Goal: Task Accomplishment & Management: Use online tool/utility

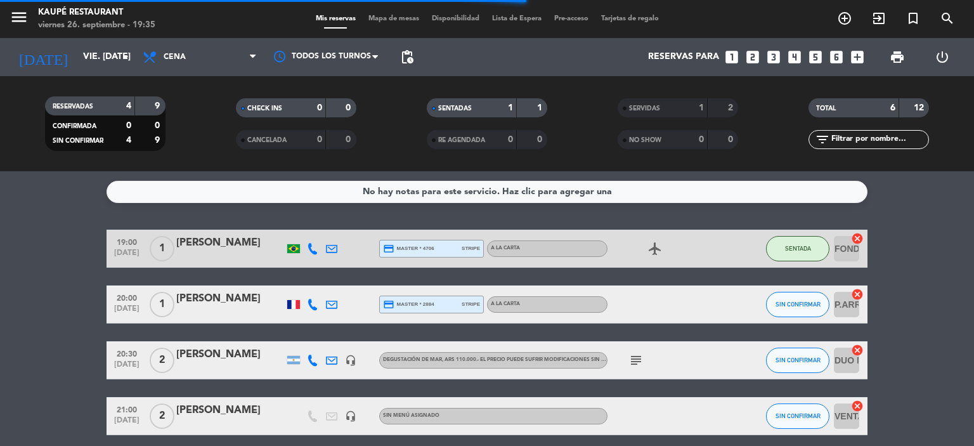
click at [13, 254] on bookings-row "19:00 [DATE] 1 [PERSON_NAME] credit_card master * 4706 stripe A LA CARTA airpla…" at bounding box center [487, 360] width 974 height 261
click at [815, 305] on span "SIN CONFIRMAR" at bounding box center [798, 304] width 45 height 7
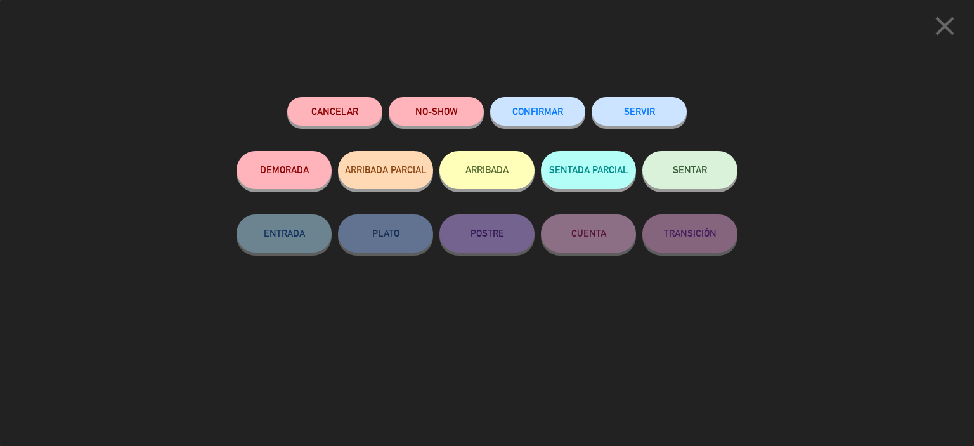
click at [695, 178] on button "SENTAR" at bounding box center [690, 170] width 95 height 38
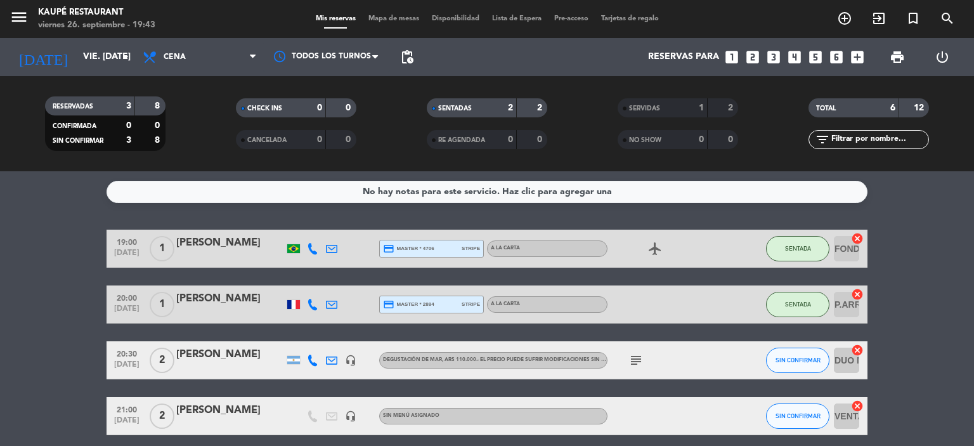
click at [36, 276] on bookings-row "19:00 [DATE] 1 [PERSON_NAME] credit_card master * 4706 stripe A LA CARTA airpla…" at bounding box center [487, 360] width 974 height 261
click at [289, 306] on div at bounding box center [293, 304] width 13 height 9
click at [89, 323] on bookings-row "19:00 [DATE] 1 [PERSON_NAME] credit_card master * 4706 stripe A LA CARTA airpla…" at bounding box center [487, 360] width 974 height 261
click at [174, 298] on div "1" at bounding box center [161, 303] width 29 height 37
drag, startPoint x: 175, startPoint y: 298, endPoint x: 252, endPoint y: 301, distance: 76.9
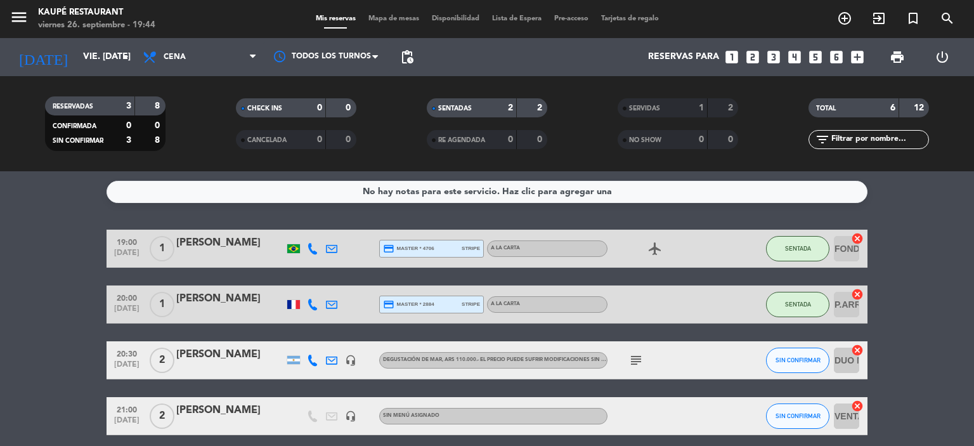
click at [252, 301] on div "20:00 [DATE] 1 [PERSON_NAME] credit_card master * 2884 stripe A LA CARTA SENTAD…" at bounding box center [487, 304] width 761 height 38
click at [804, 247] on span "SENTADA" at bounding box center [798, 248] width 26 height 7
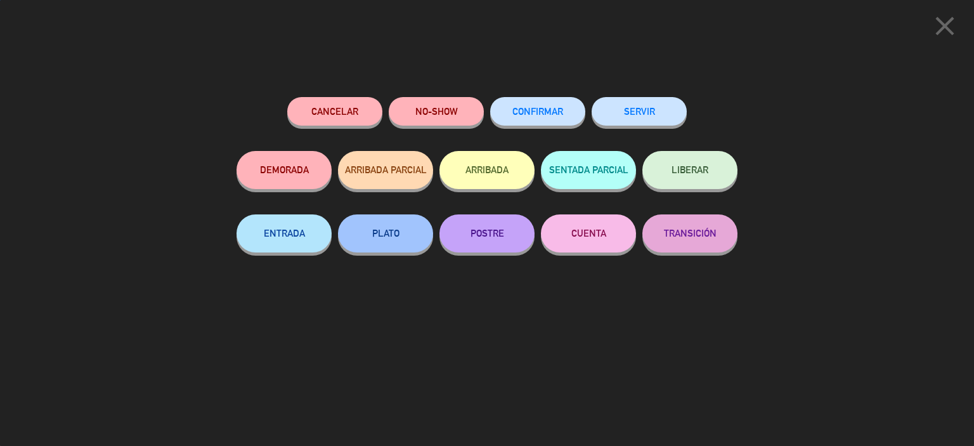
click at [652, 115] on button "SERVIR" at bounding box center [639, 111] width 95 height 29
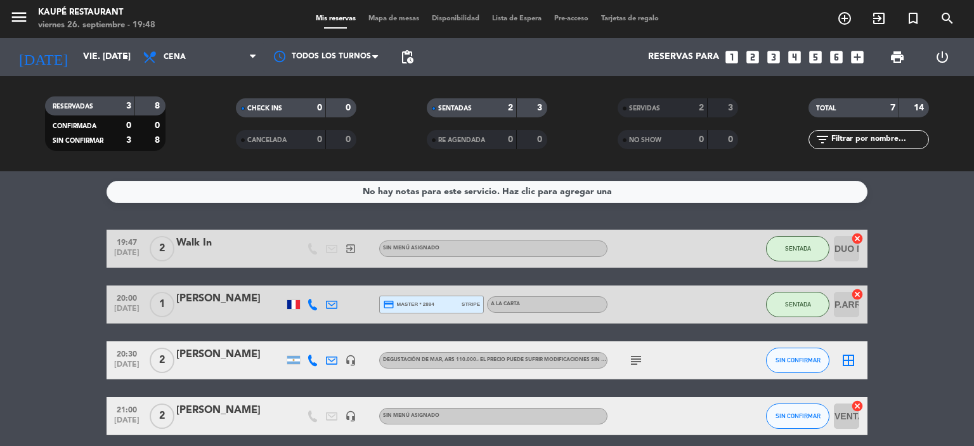
click at [852, 360] on icon "border_all" at bounding box center [848, 360] width 15 height 15
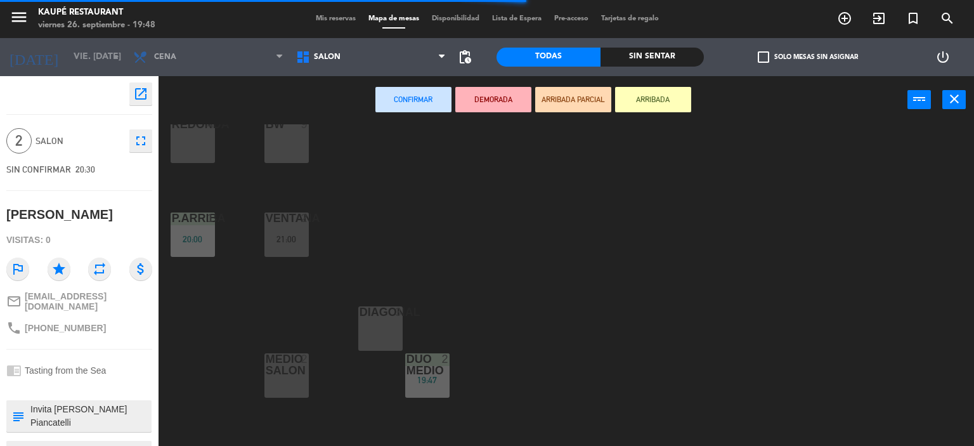
scroll to position [261, 0]
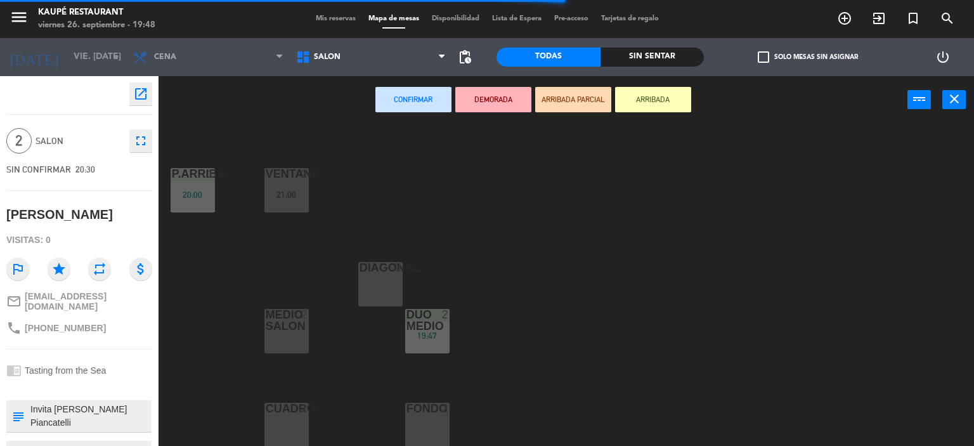
click at [448, 426] on div "FONDO 2" at bounding box center [427, 425] width 44 height 44
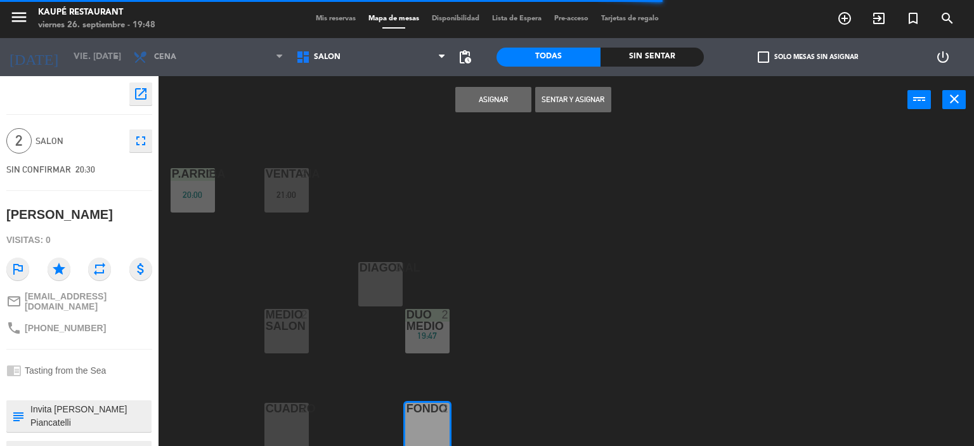
click at [508, 108] on button "Asignar" at bounding box center [494, 99] width 76 height 25
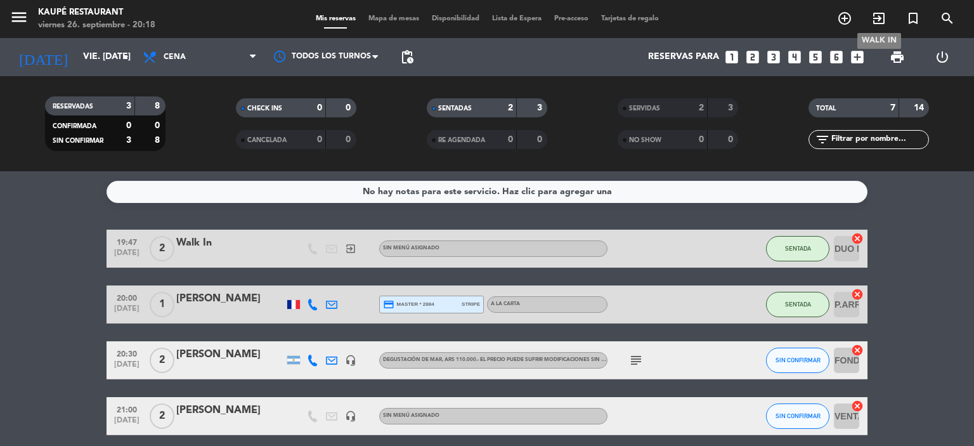
click at [877, 18] on icon "exit_to_app" at bounding box center [879, 18] width 15 height 15
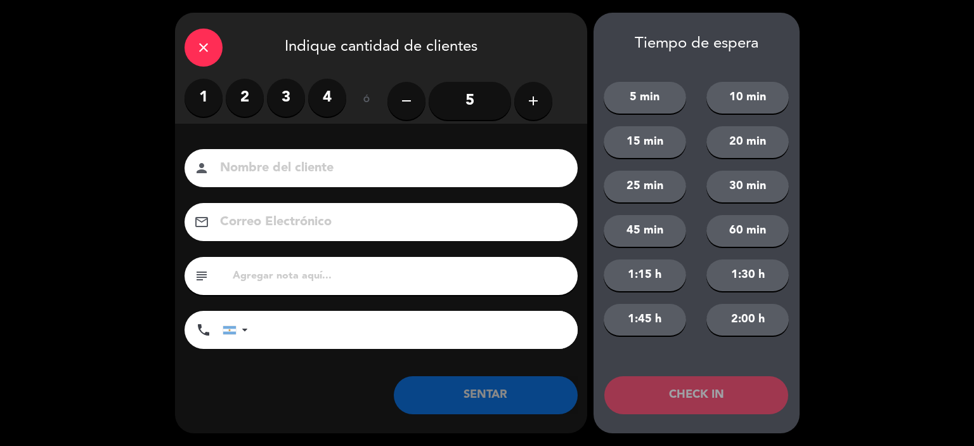
click at [325, 98] on label "4" at bounding box center [327, 98] width 38 height 38
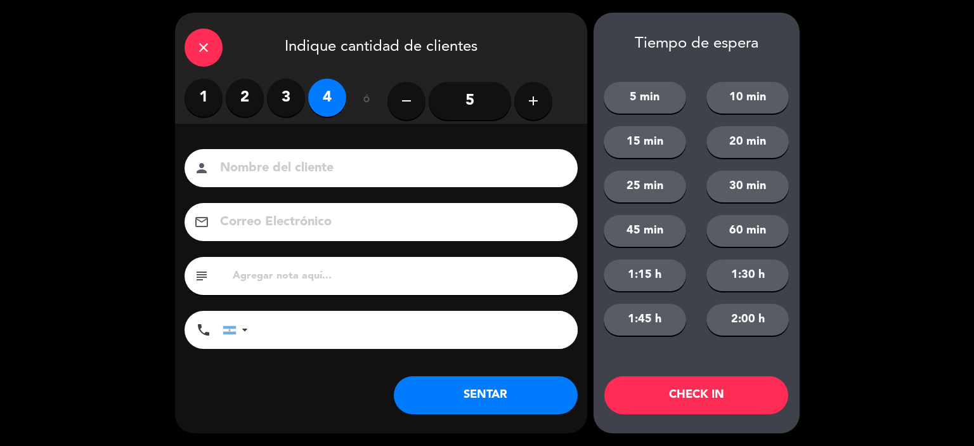
click at [541, 395] on button "SENTAR" at bounding box center [486, 395] width 184 height 38
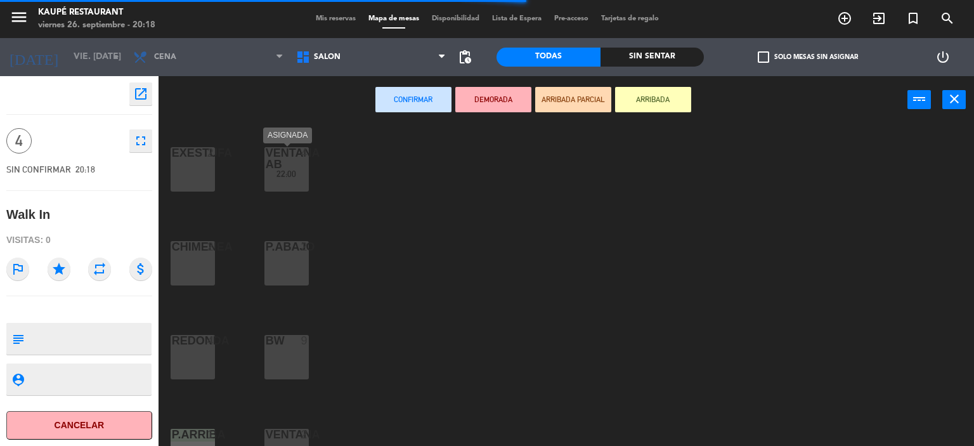
click at [299, 168] on div "VENTANA AB 4 22:00" at bounding box center [287, 169] width 44 height 44
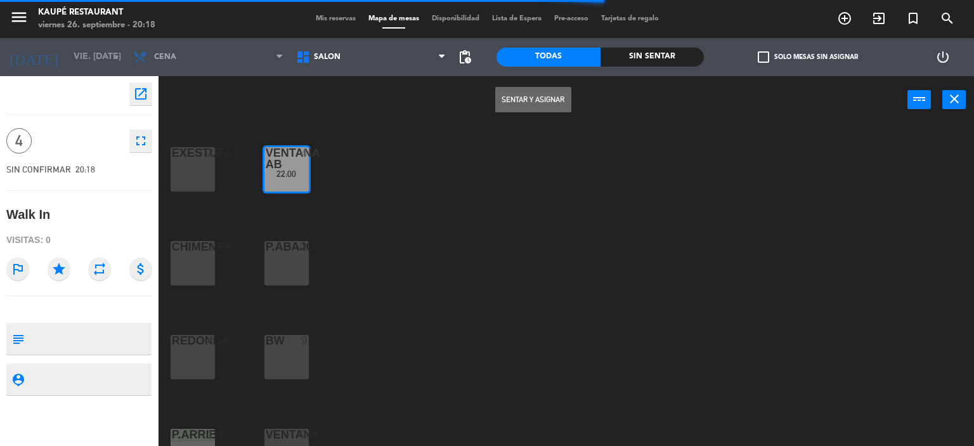
click at [539, 100] on button "Sentar y Asignar" at bounding box center [533, 99] width 76 height 25
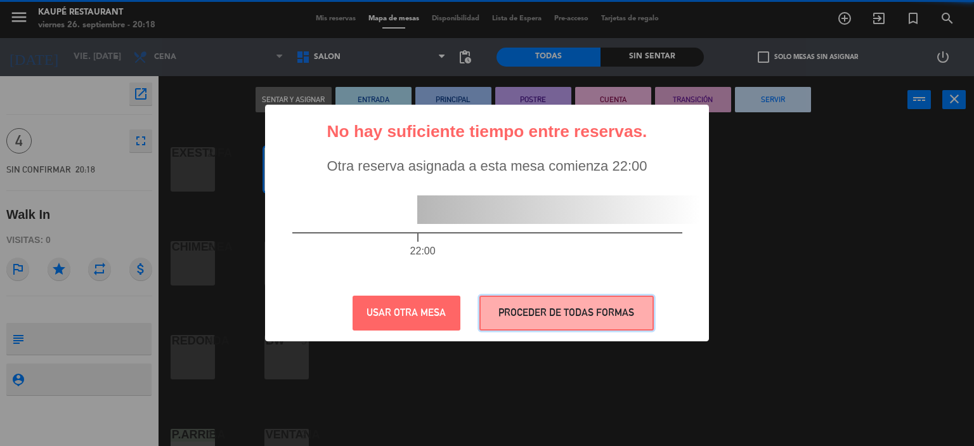
click at [570, 320] on button "PROCEDER DE TODAS FORMAS" at bounding box center [567, 313] width 174 height 35
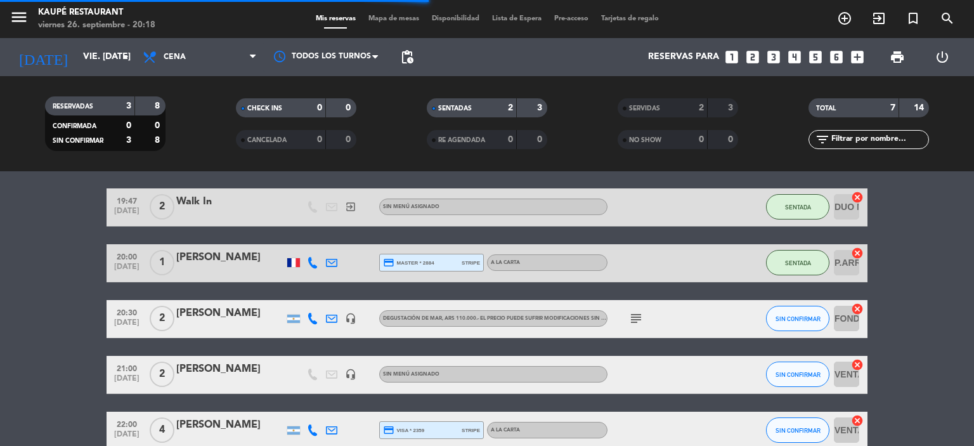
scroll to position [260, 0]
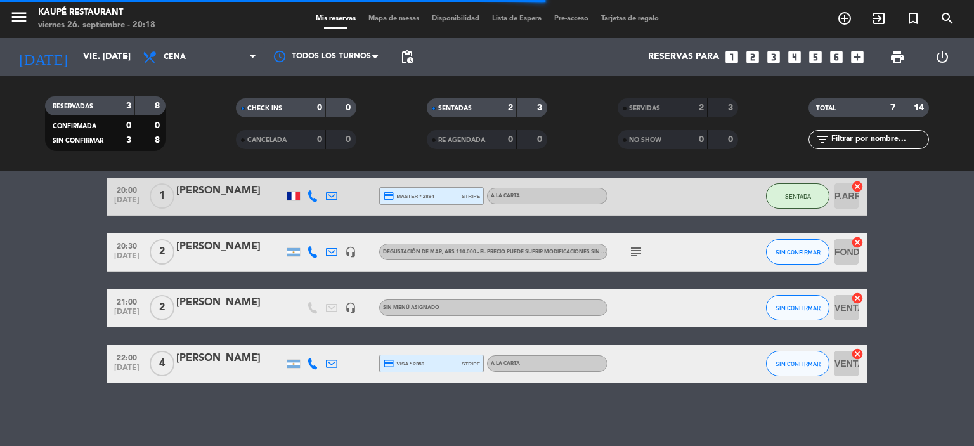
click at [860, 354] on icon "cancel" at bounding box center [857, 354] width 13 height 13
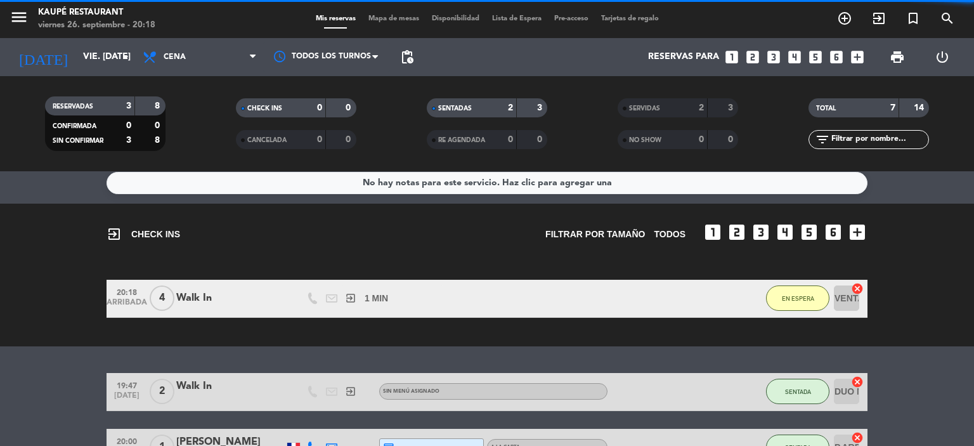
scroll to position [0, 0]
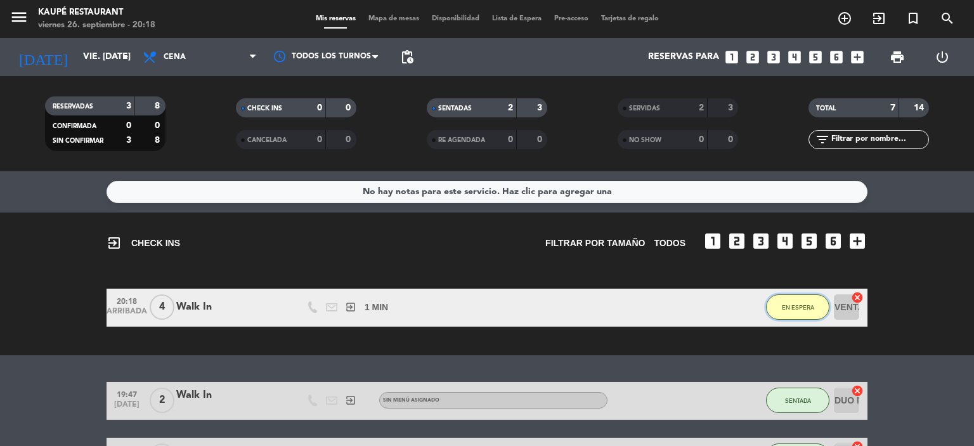
click at [801, 306] on span "EN ESPERA" at bounding box center [798, 307] width 32 height 7
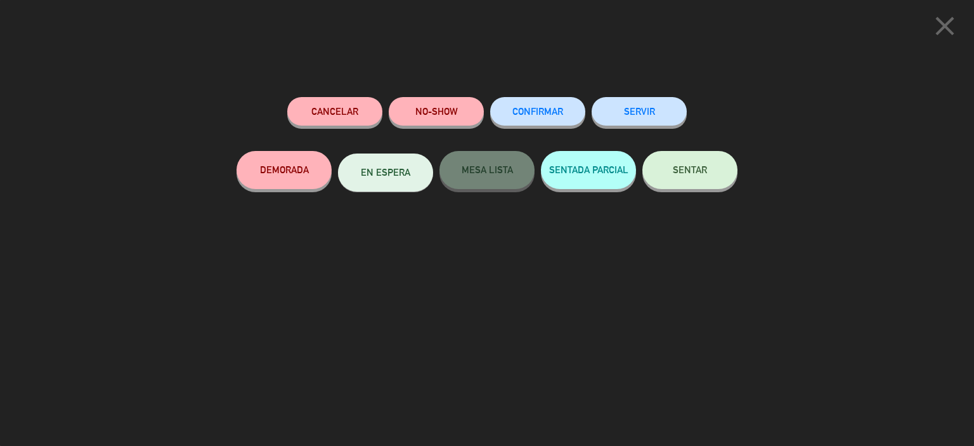
click at [677, 173] on span "SENTAR" at bounding box center [690, 169] width 34 height 11
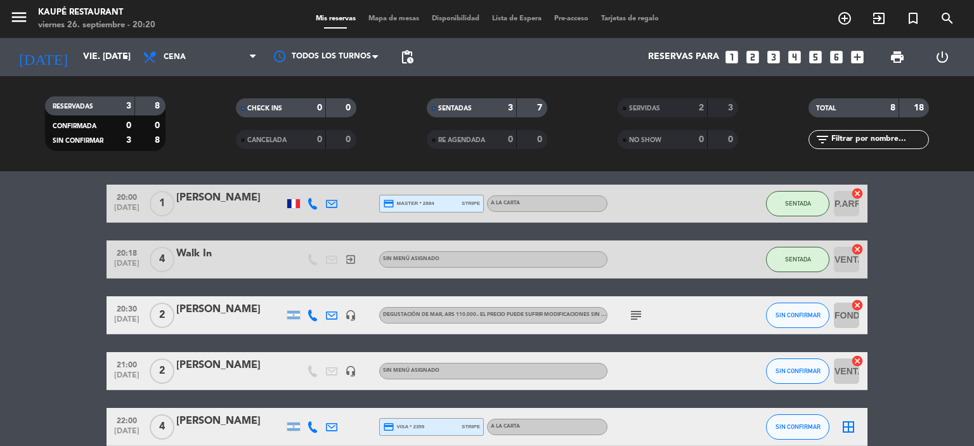
scroll to position [37, 0]
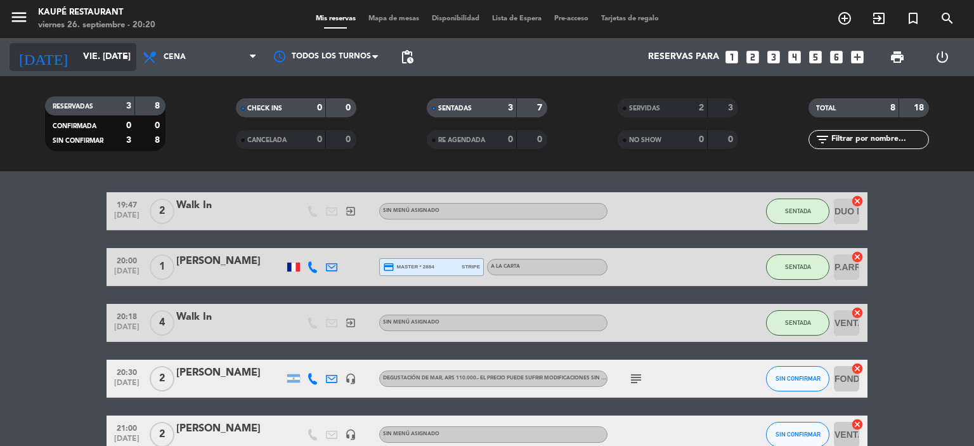
click at [79, 58] on input "vie. [DATE]" at bounding box center [137, 57] width 121 height 23
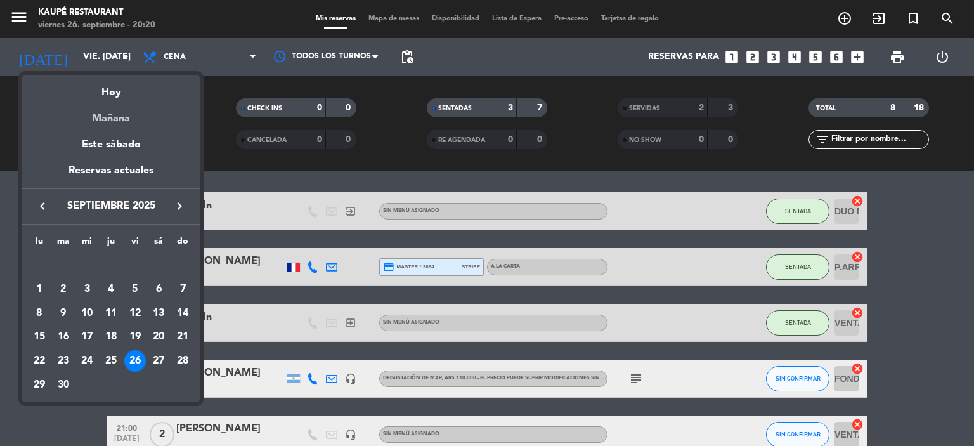
click at [107, 119] on div "Mañana" at bounding box center [111, 114] width 178 height 26
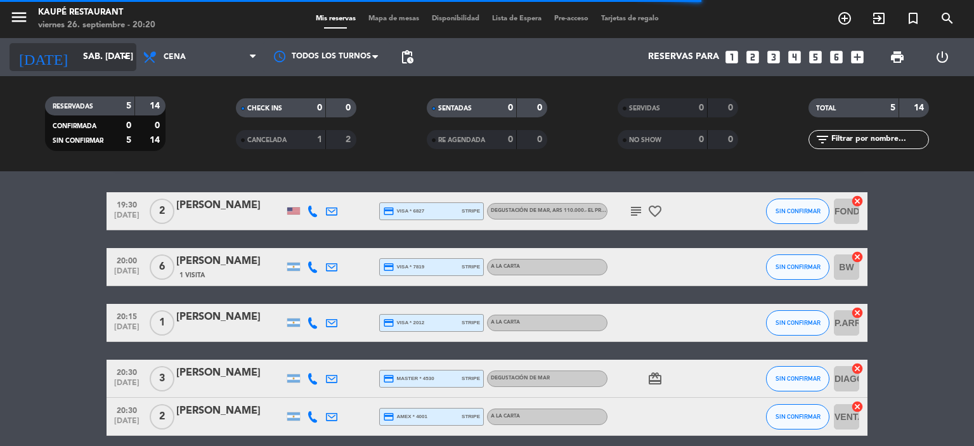
click at [84, 54] on input "sáb. [DATE]" at bounding box center [137, 57] width 121 height 23
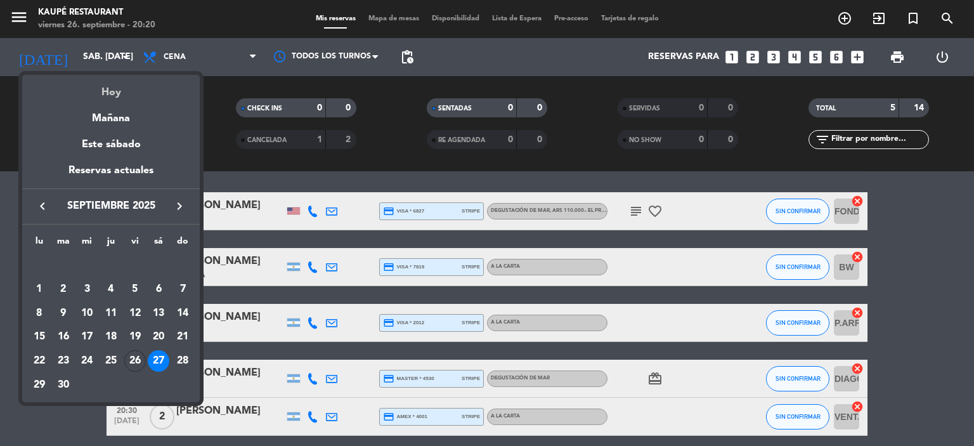
click at [112, 91] on div "Hoy" at bounding box center [111, 88] width 178 height 26
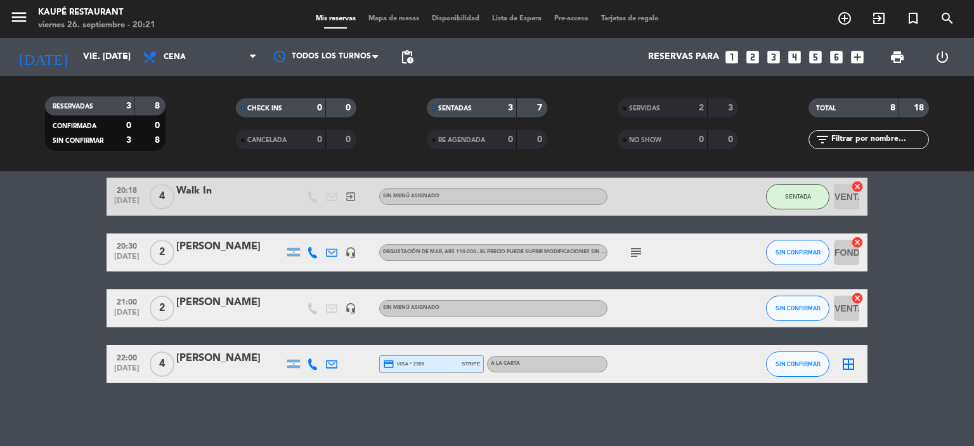
scroll to position [0, 0]
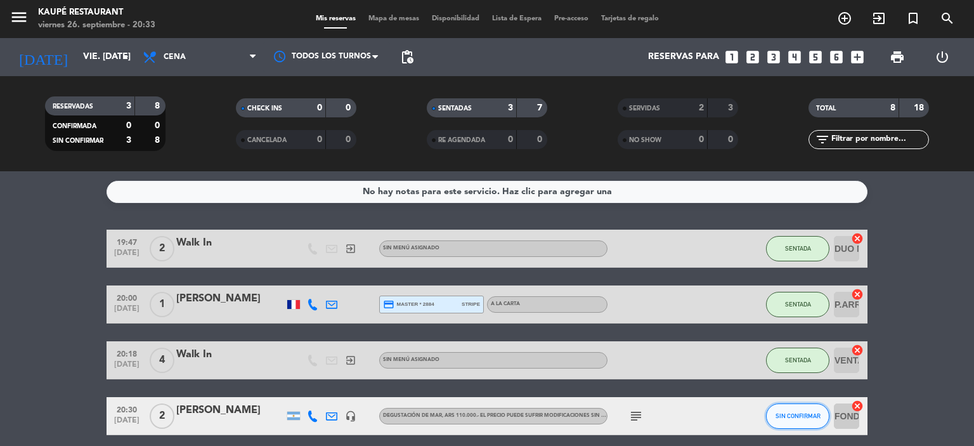
click at [787, 418] on span "SIN CONFIRMAR" at bounding box center [798, 415] width 45 height 7
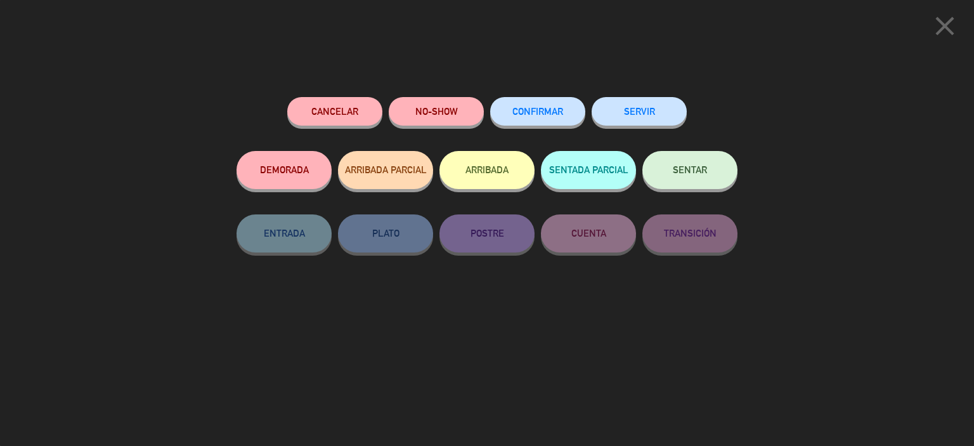
click at [678, 164] on button "SENTAR" at bounding box center [690, 170] width 95 height 38
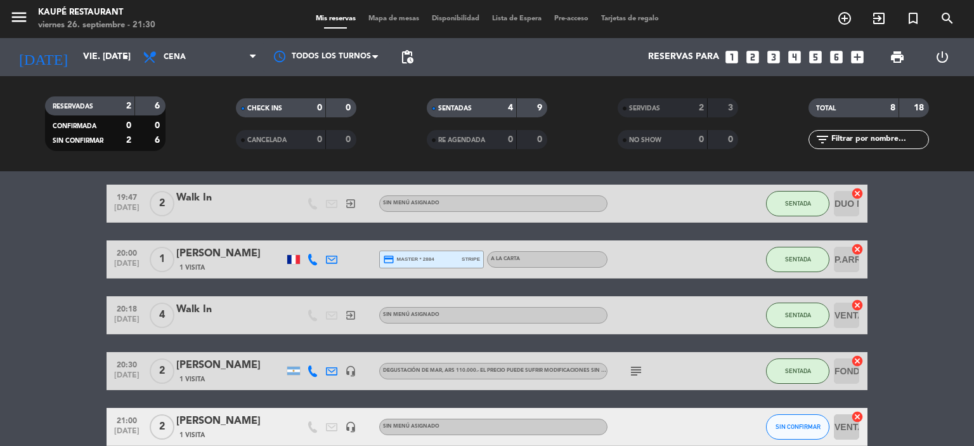
scroll to position [37, 0]
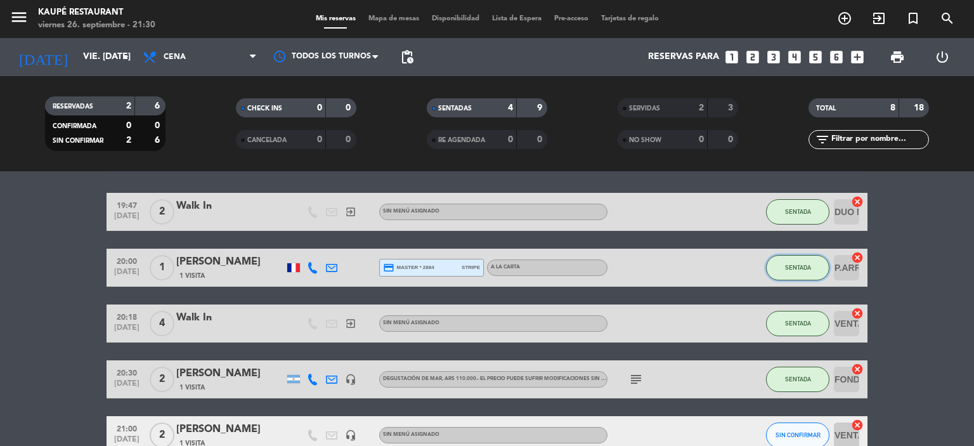
click at [816, 273] on button "SENTADA" at bounding box center [797, 267] width 63 height 25
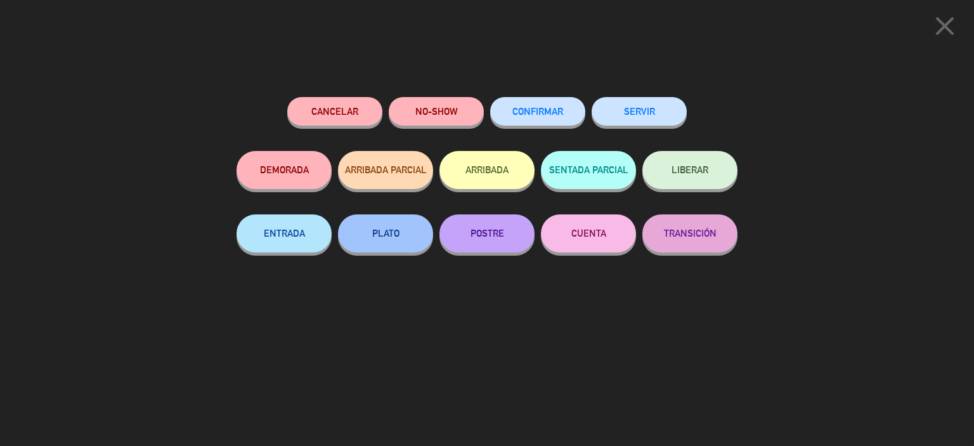
click at [671, 116] on button "SERVIR" at bounding box center [639, 111] width 95 height 29
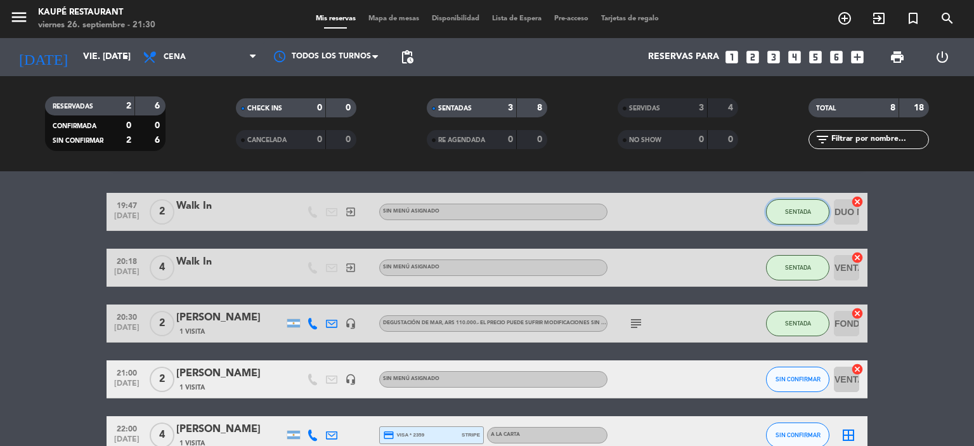
click at [804, 213] on span "SENTADA" at bounding box center [798, 211] width 26 height 7
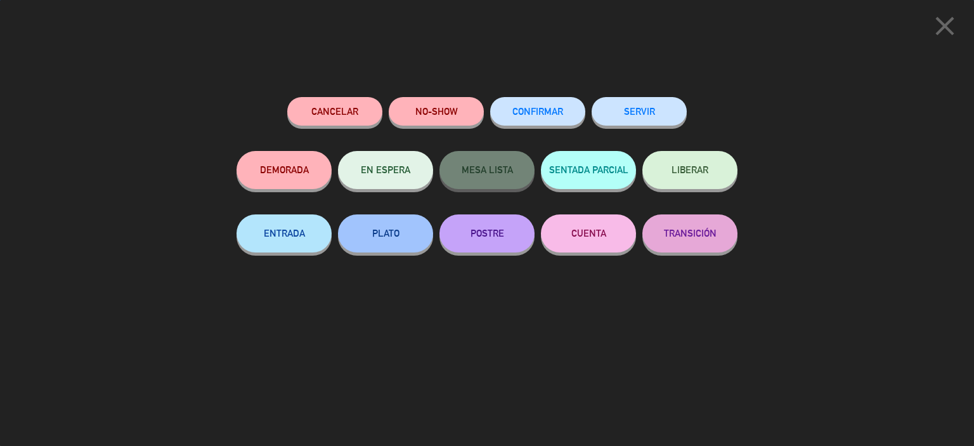
click at [662, 105] on button "SERVIR" at bounding box center [639, 111] width 95 height 29
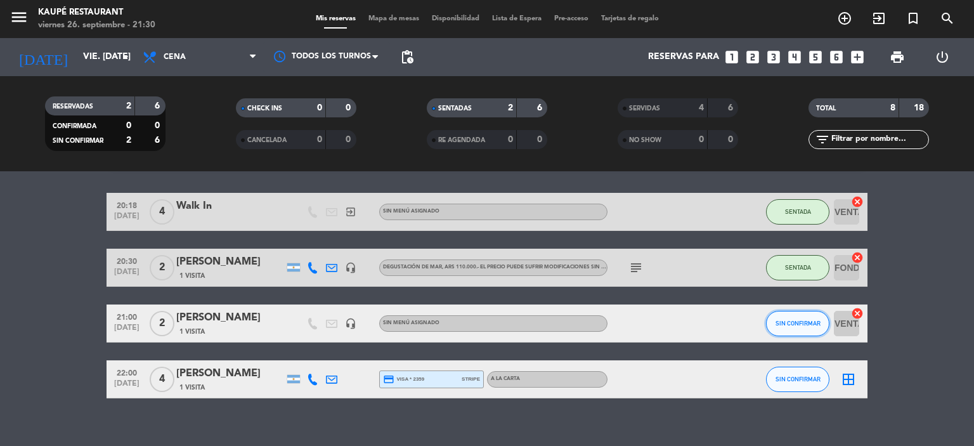
click at [787, 326] on span "SIN CONFIRMAR" at bounding box center [798, 323] width 45 height 7
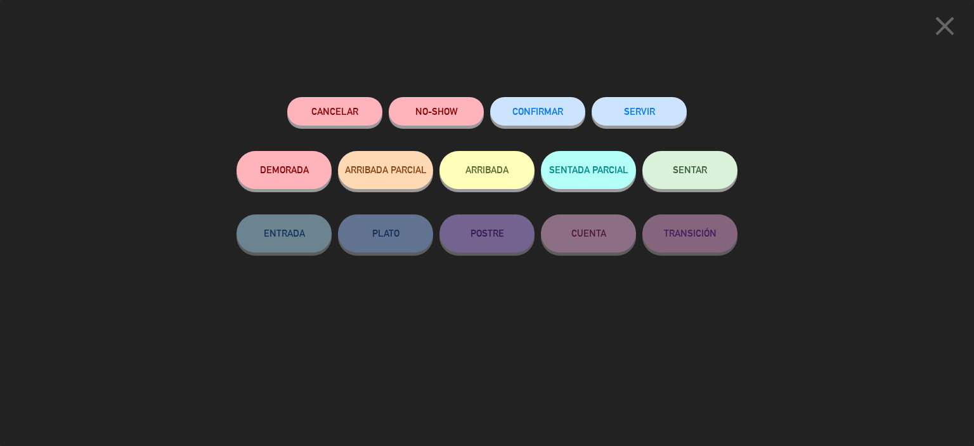
click at [712, 172] on button "SENTAR" at bounding box center [690, 170] width 95 height 38
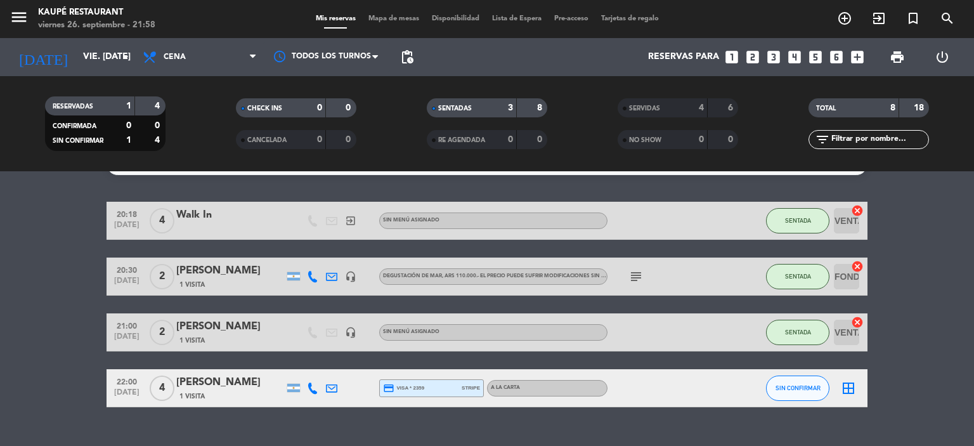
scroll to position [0, 0]
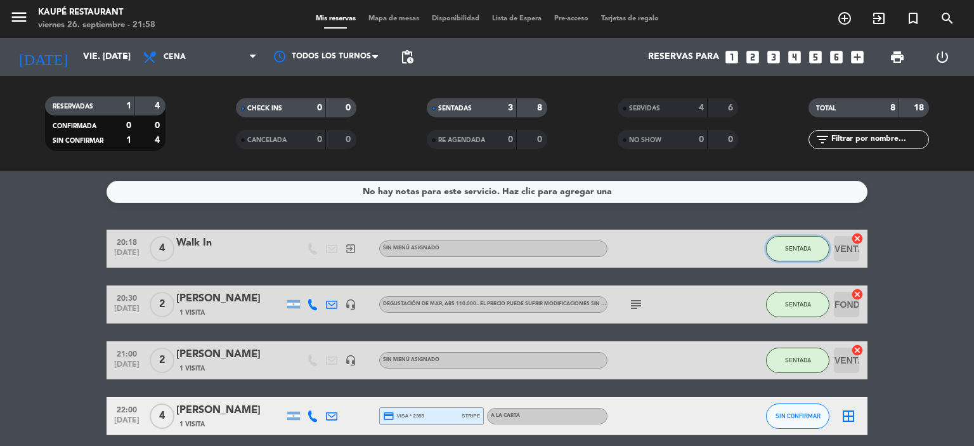
click at [797, 246] on span "SENTADA" at bounding box center [798, 248] width 26 height 7
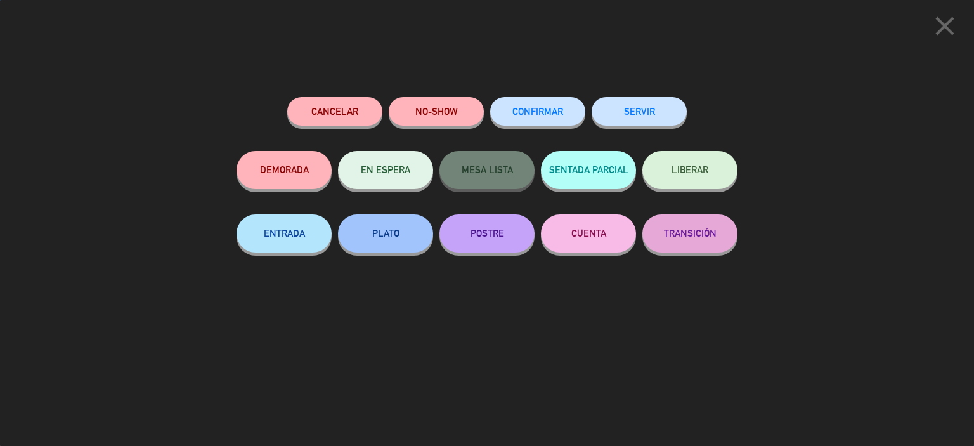
click at [637, 105] on button "SERVIR" at bounding box center [639, 111] width 95 height 29
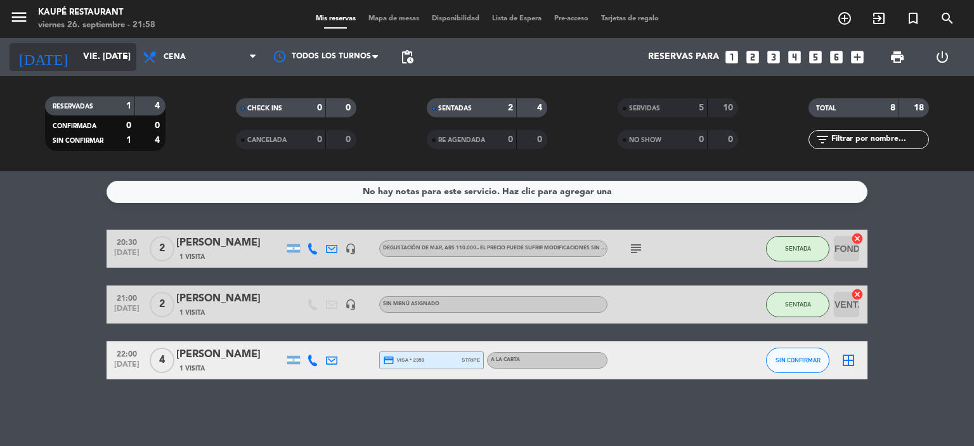
click at [87, 53] on input "vie. [DATE]" at bounding box center [137, 57] width 121 height 23
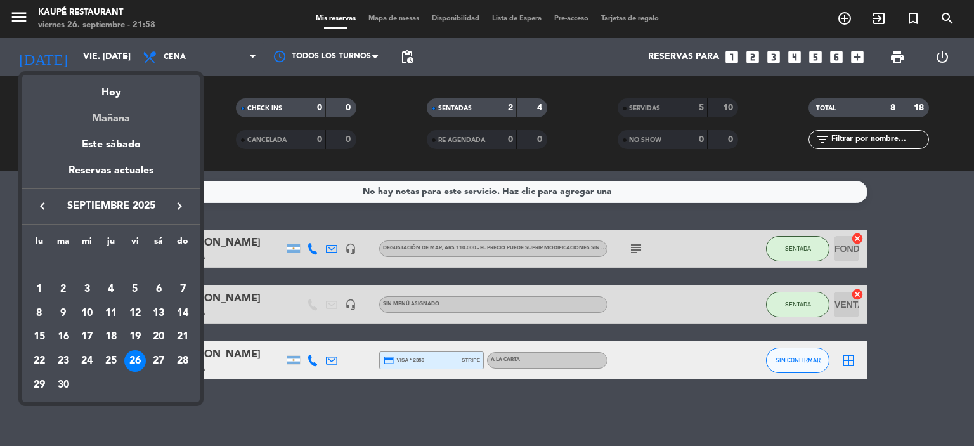
click at [121, 117] on div "Mañana" at bounding box center [111, 114] width 178 height 26
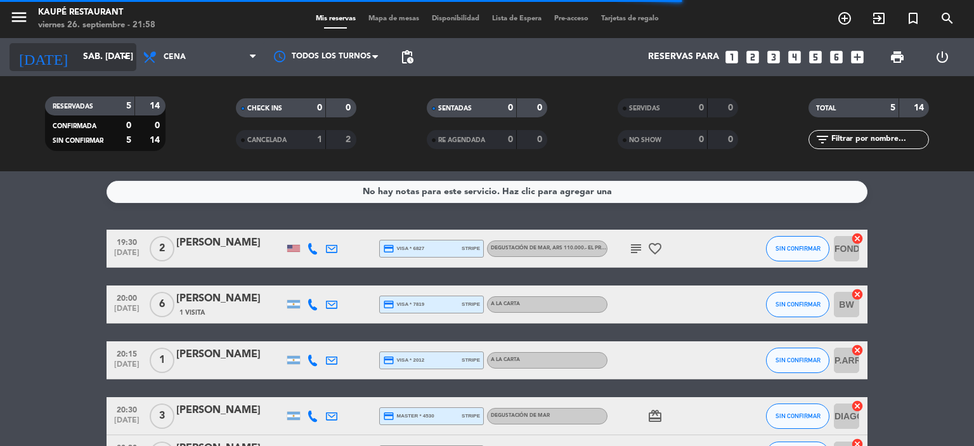
click at [77, 50] on input "sáb. [DATE]" at bounding box center [137, 57] width 121 height 23
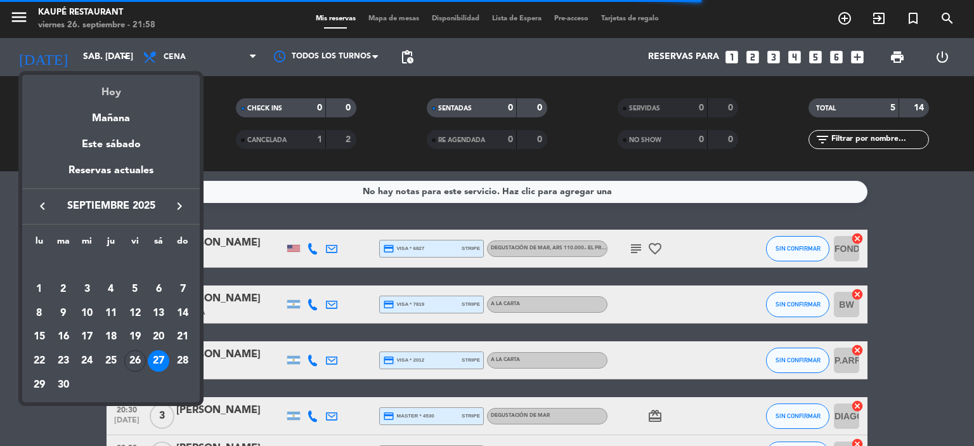
click at [107, 92] on div "Hoy" at bounding box center [111, 88] width 178 height 26
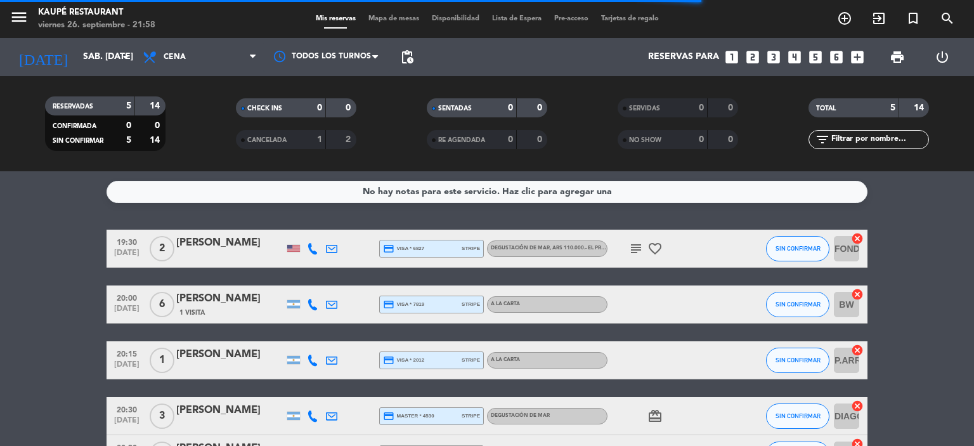
type input "vie. [DATE]"
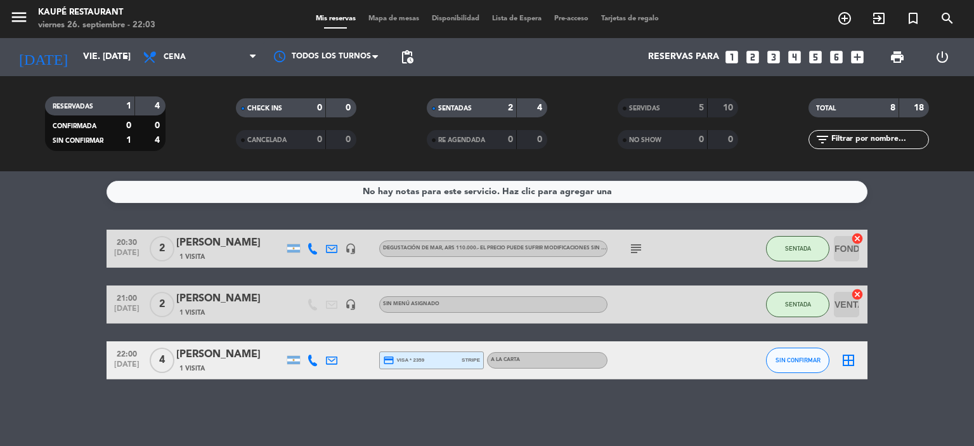
click at [850, 360] on icon "border_all" at bounding box center [848, 360] width 15 height 15
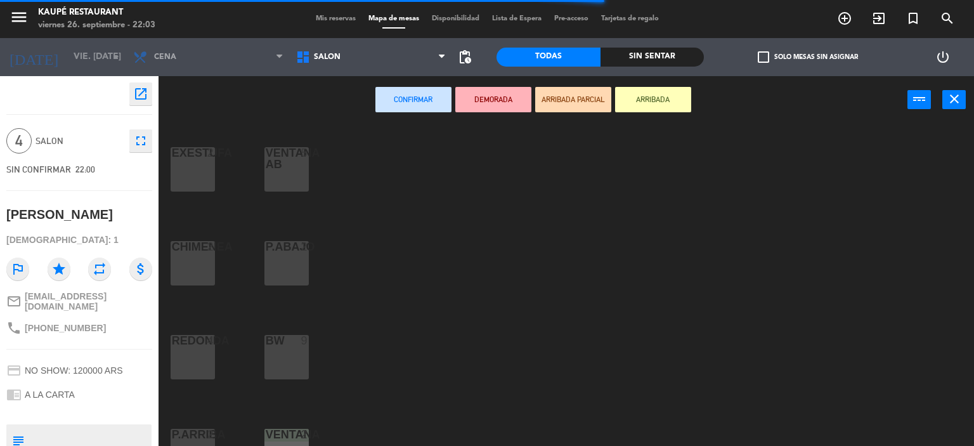
click at [200, 275] on div "CHIMENEA 2" at bounding box center [193, 263] width 44 height 44
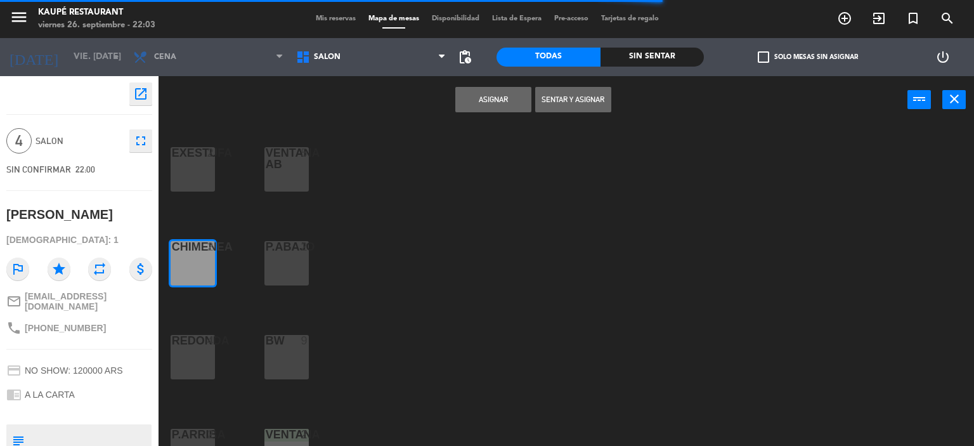
click at [297, 270] on div "P.ABAJO 2" at bounding box center [287, 263] width 44 height 44
click at [475, 105] on button "Asignar" at bounding box center [494, 99] width 76 height 25
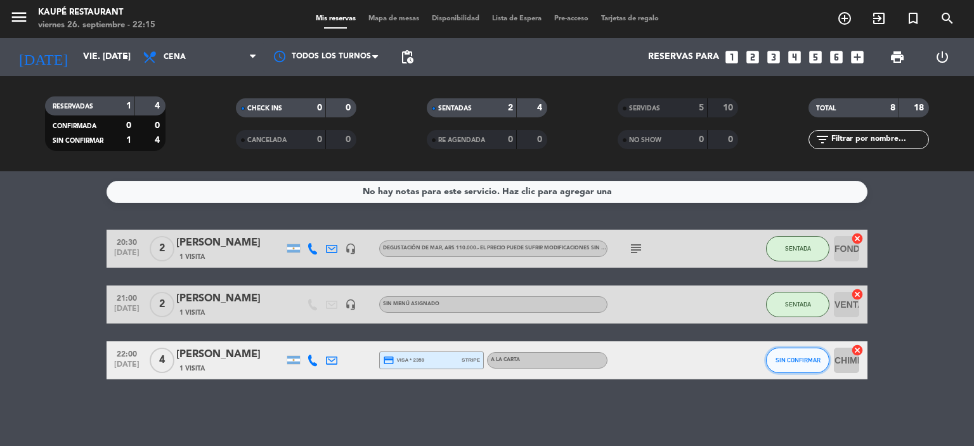
click at [803, 360] on span "SIN CONFIRMAR" at bounding box center [798, 360] width 45 height 7
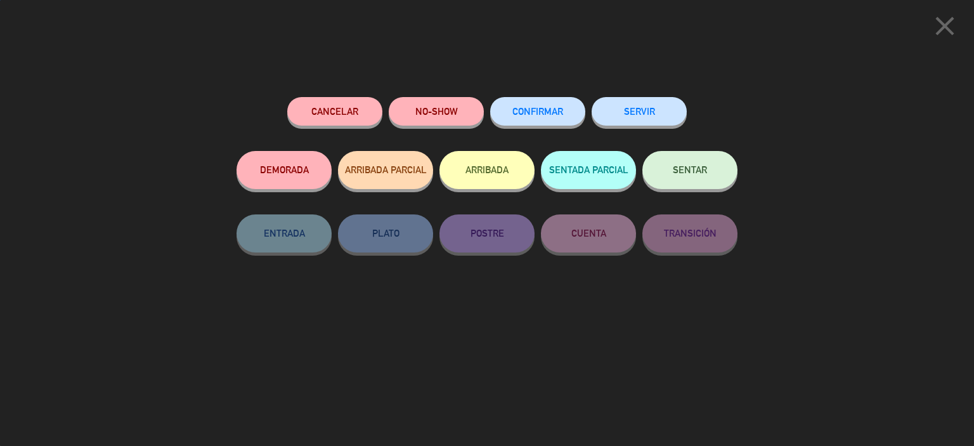
click at [942, 23] on icon "close" at bounding box center [945, 26] width 32 height 32
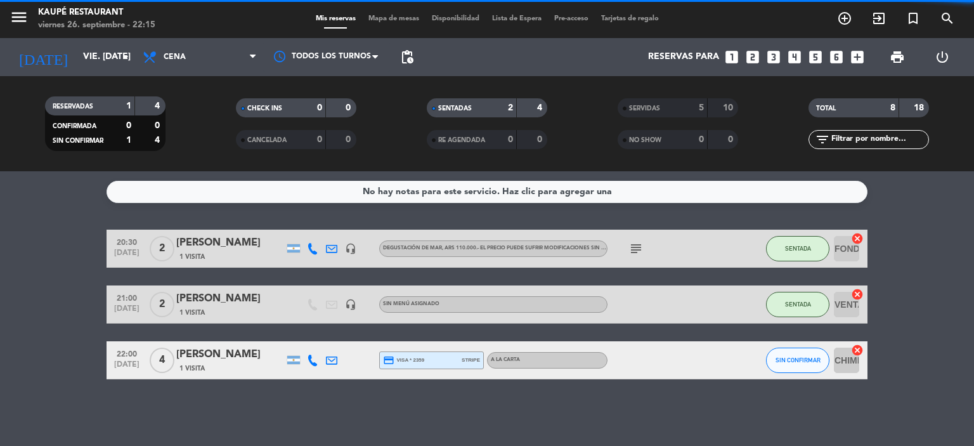
click at [856, 351] on icon "cancel" at bounding box center [857, 350] width 13 height 13
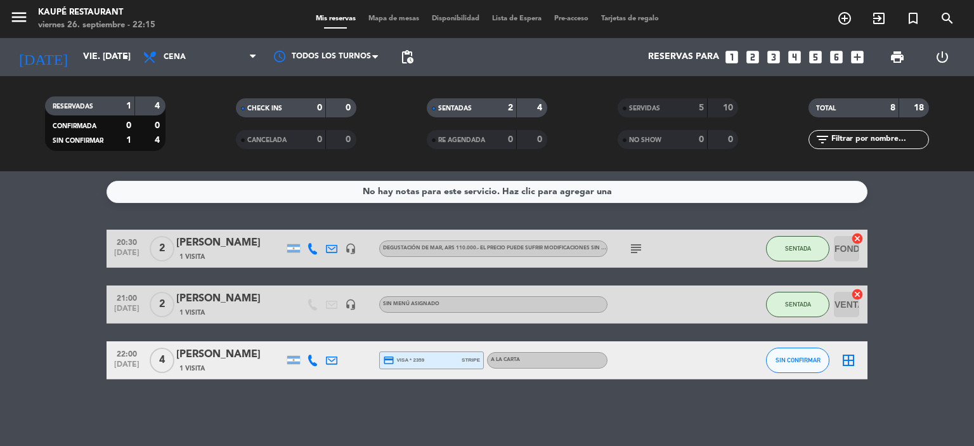
click at [849, 360] on icon "border_all" at bounding box center [848, 360] width 15 height 15
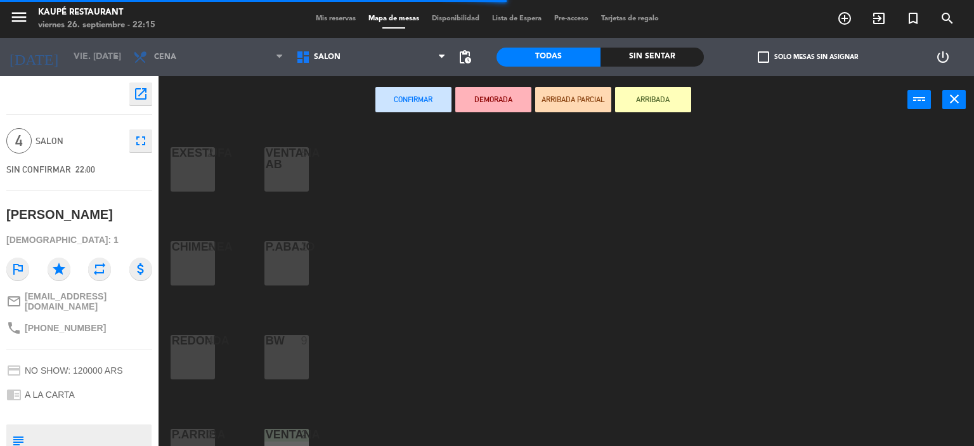
click at [282, 168] on div at bounding box center [286, 158] width 21 height 23
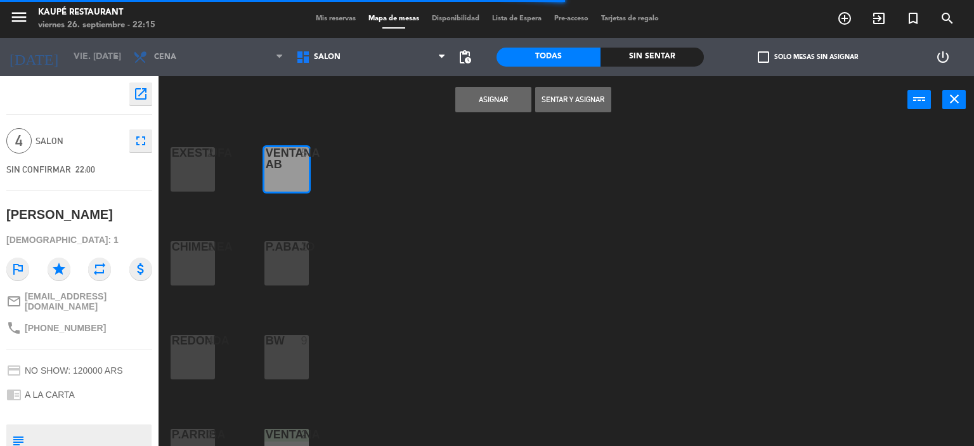
click at [591, 95] on button "Sentar y Asignar" at bounding box center [573, 99] width 76 height 25
